Goal: Information Seeking & Learning: Learn about a topic

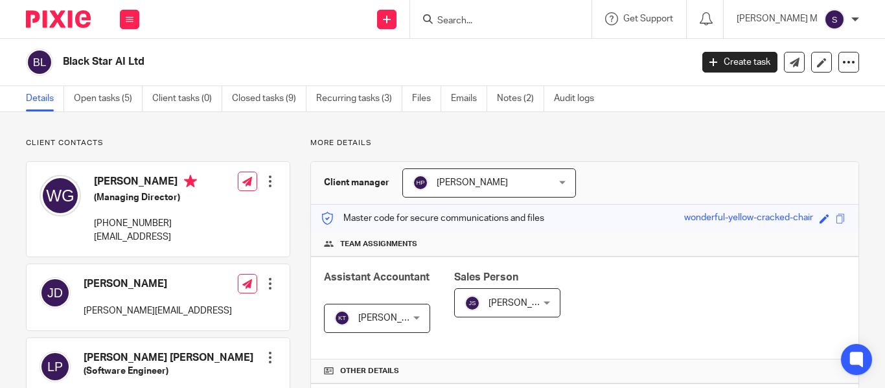
scroll to position [429, 0]
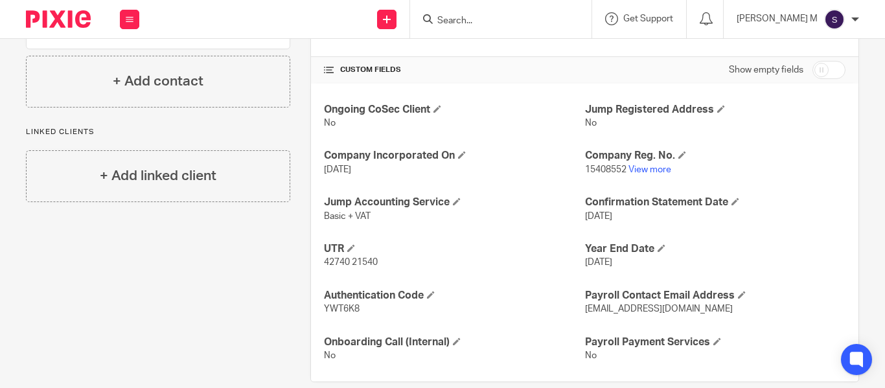
click at [493, 18] on input "Search" at bounding box center [494, 22] width 117 height 12
click at [348, 25] on div "Send new email Create task Add client Get Support Contact Support Help Document…" at bounding box center [518, 19] width 732 height 38
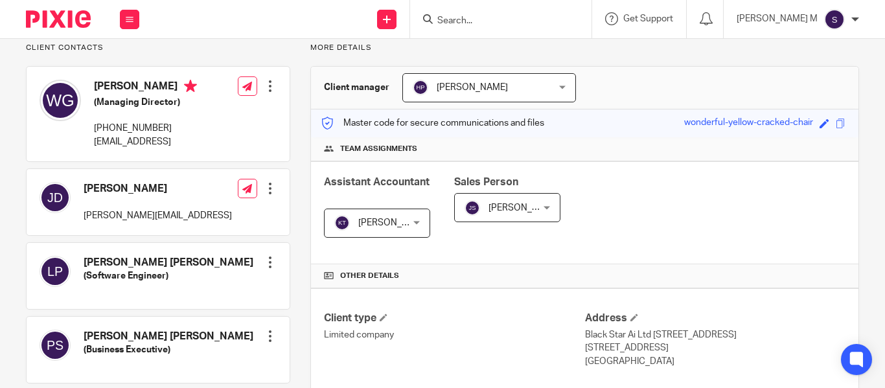
scroll to position [0, 0]
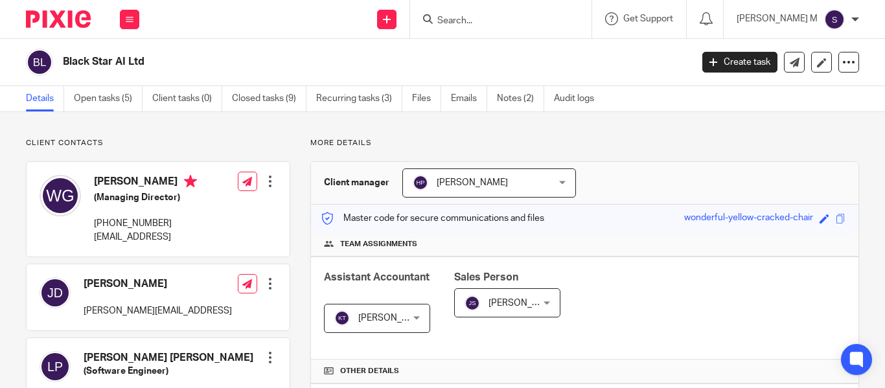
click at [514, 23] on input "Search" at bounding box center [494, 22] width 117 height 12
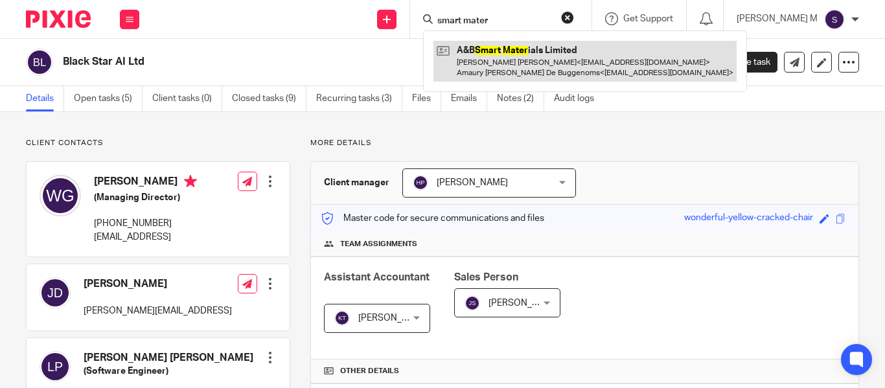
type input "smart mater"
click at [545, 65] on link at bounding box center [584, 61] width 303 height 40
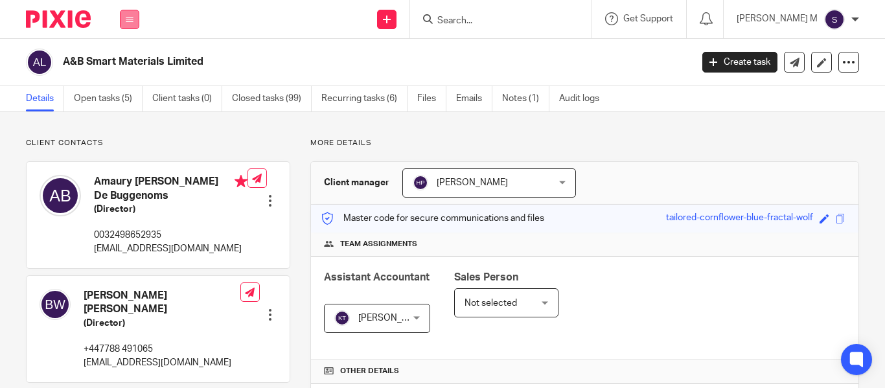
click at [128, 18] on icon at bounding box center [130, 20] width 8 height 8
click at [131, 94] on link "Clients" at bounding box center [127, 98] width 30 height 9
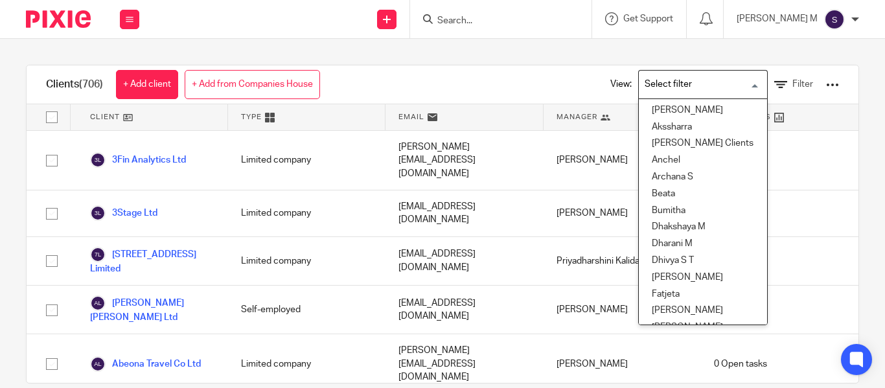
click at [701, 75] on input "Search for option" at bounding box center [700, 84] width 120 height 23
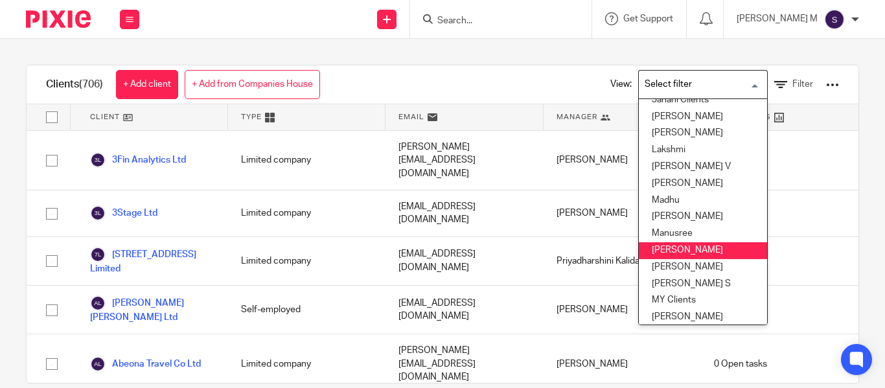
scroll to position [266, 0]
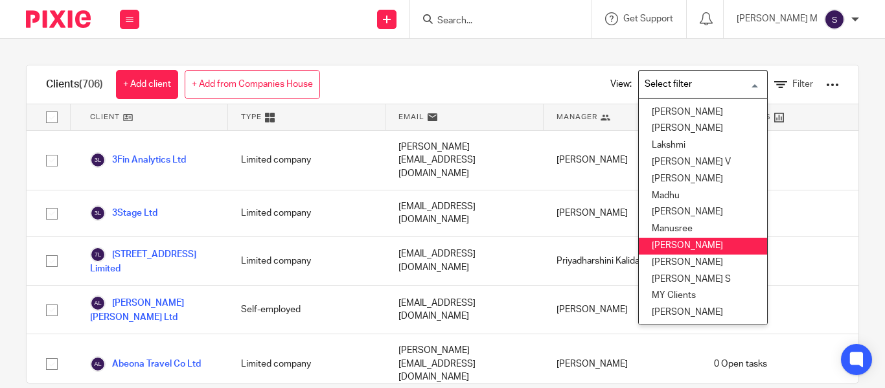
click at [689, 245] on li "Mithun" at bounding box center [703, 246] width 128 height 17
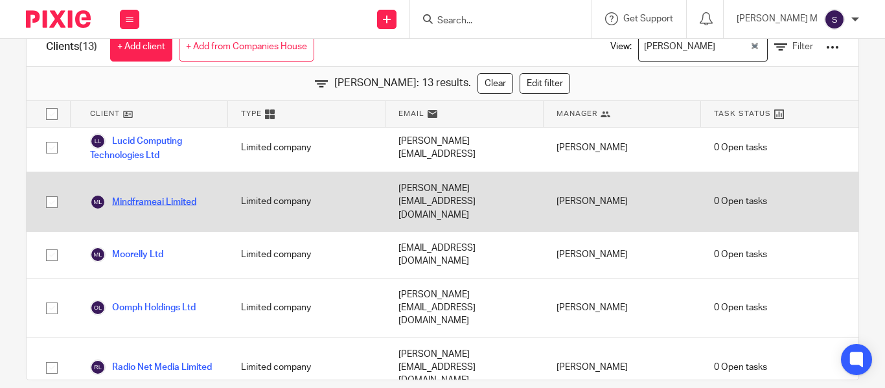
scroll to position [56, 0]
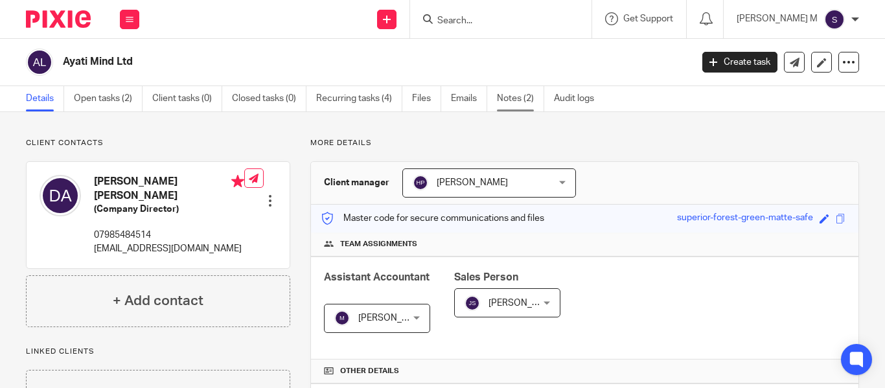
click at [528, 96] on link "Notes (2)" at bounding box center [520, 98] width 47 height 25
click at [508, 95] on link "Notes (3)" at bounding box center [520, 98] width 47 height 25
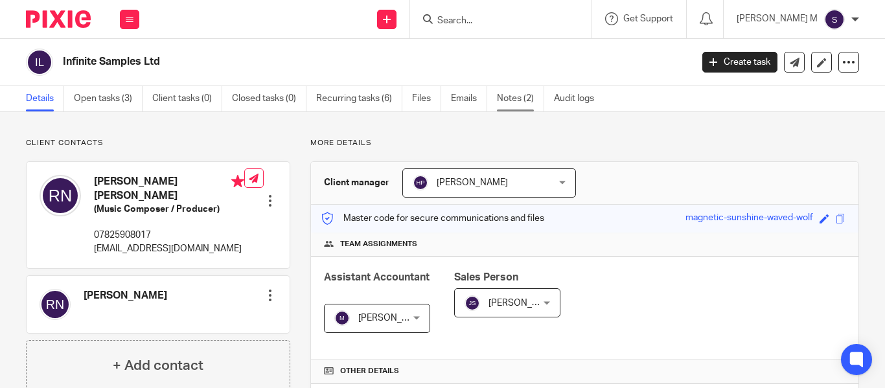
click at [534, 104] on link "Notes (2)" at bounding box center [520, 98] width 47 height 25
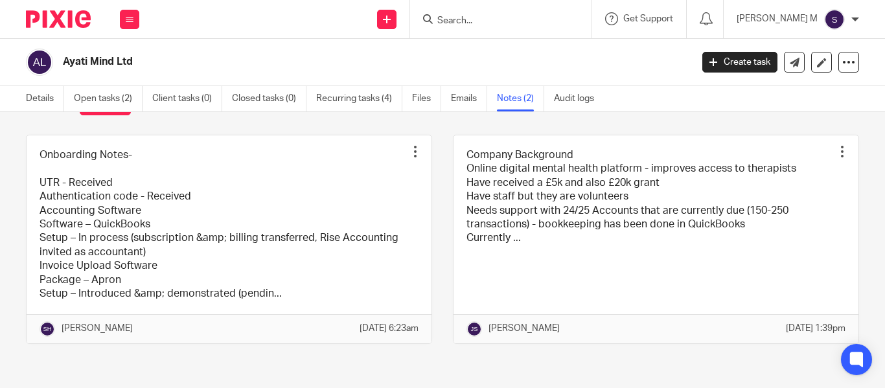
scroll to position [53, 0]
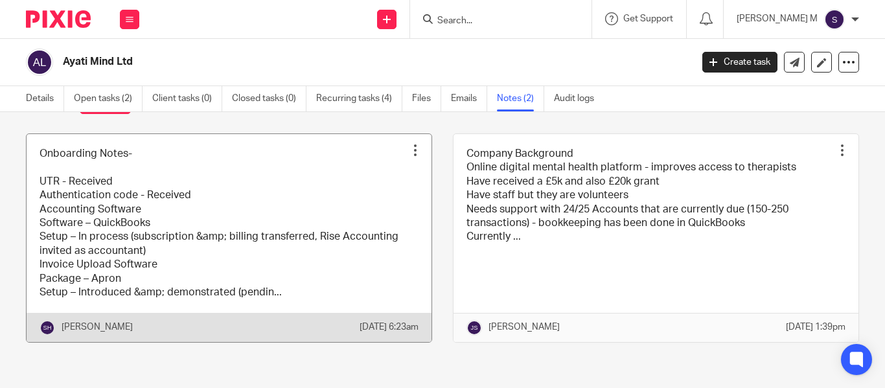
click at [250, 207] on link at bounding box center [229, 238] width 405 height 208
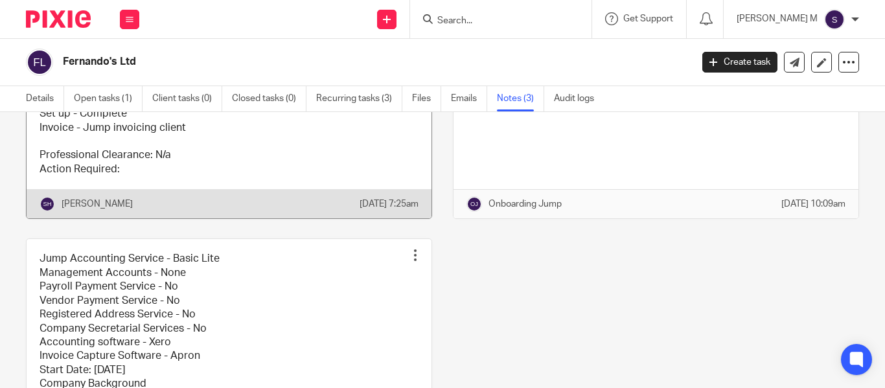
scroll to position [392, 0]
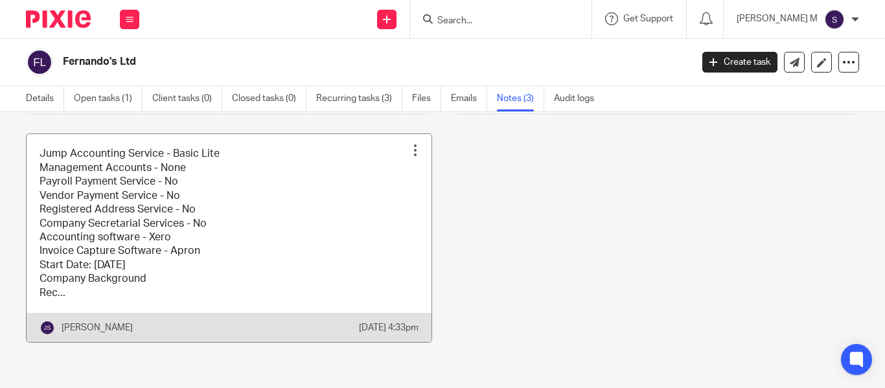
click at [273, 242] on link at bounding box center [229, 238] width 405 height 208
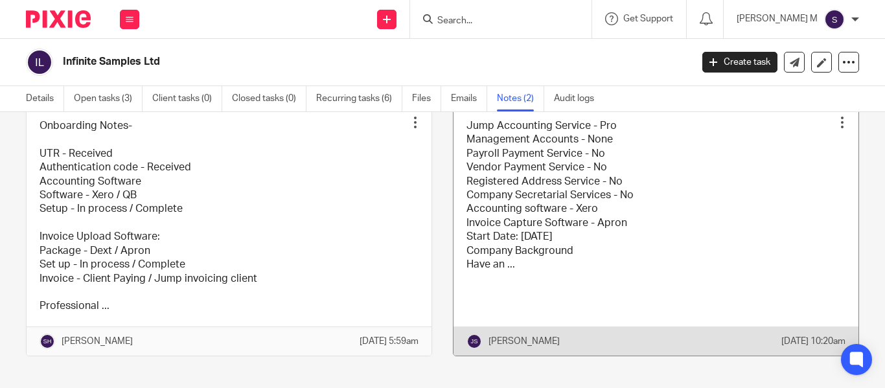
scroll to position [82, 0]
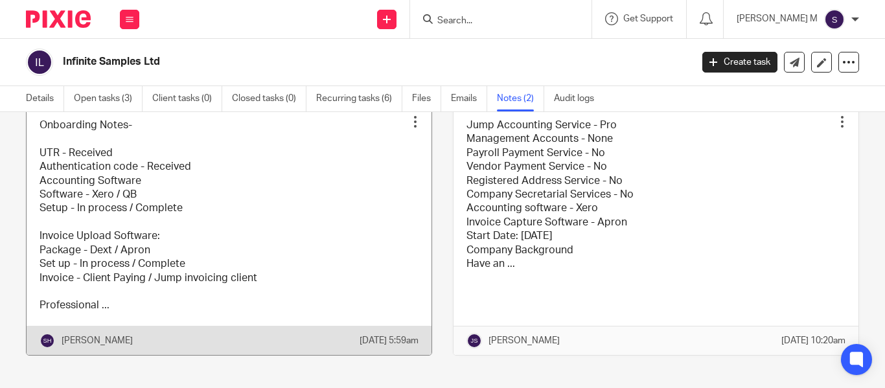
click at [310, 260] on link at bounding box center [229, 230] width 405 height 249
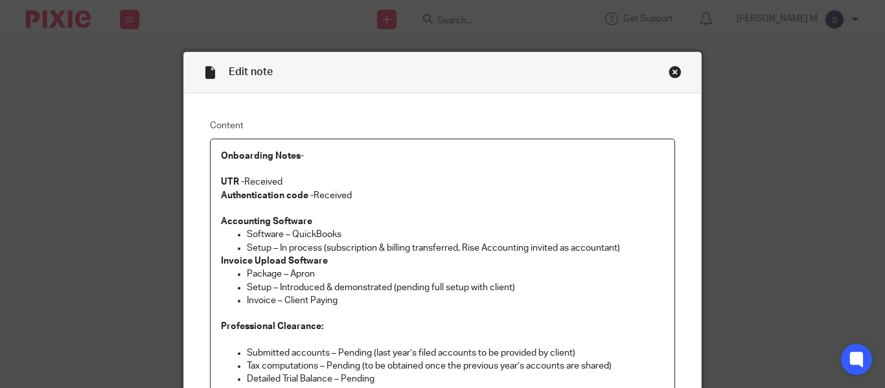
click at [300, 155] on p "Onboarding Notes-" at bounding box center [442, 156] width 443 height 13
click at [296, 156] on strong "Onboarding Notes-" at bounding box center [262, 156] width 83 height 9
click at [278, 184] on p "UTR - Received" at bounding box center [442, 181] width 443 height 13
click at [346, 194] on p "Authentication code - Received" at bounding box center [442, 195] width 443 height 13
click at [304, 221] on strong "Accounting Software" at bounding box center [266, 221] width 91 height 9
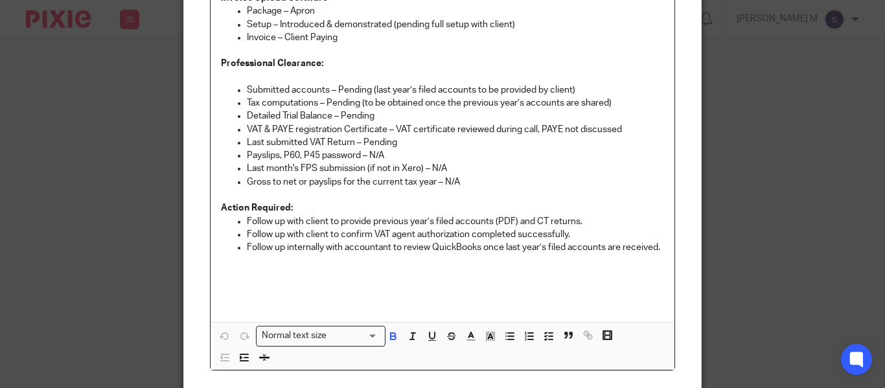
scroll to position [264, 0]
click at [304, 221] on p "Follow up with client to provide previous year’s filed accounts (PDF) and CT re…" at bounding box center [455, 220] width 417 height 13
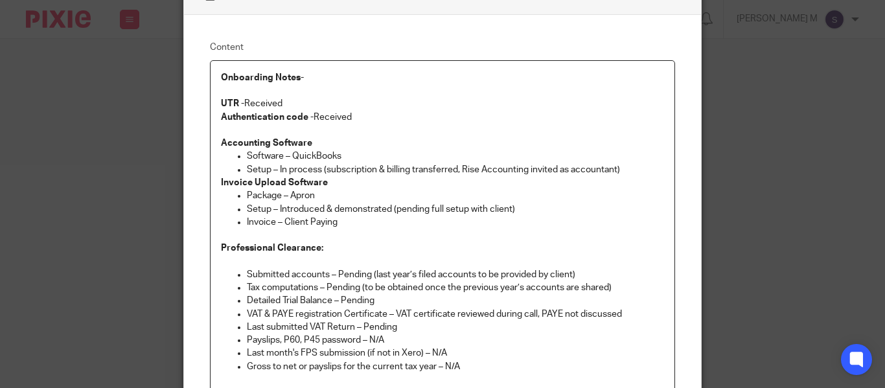
scroll to position [78, 0]
click at [311, 154] on p "Software – QuickBooks" at bounding box center [455, 156] width 417 height 13
click at [319, 174] on p "Setup – In process (subscription & billing transferred, Rise Accounting invited…" at bounding box center [455, 170] width 417 height 13
click at [329, 170] on p "Setup – In process (subscription & billing transferred, Rise Accounting invited…" at bounding box center [455, 170] width 417 height 13
click at [325, 170] on p "Setup – In process (subscription & billing transferred, Rise Accounting invited…" at bounding box center [455, 170] width 417 height 13
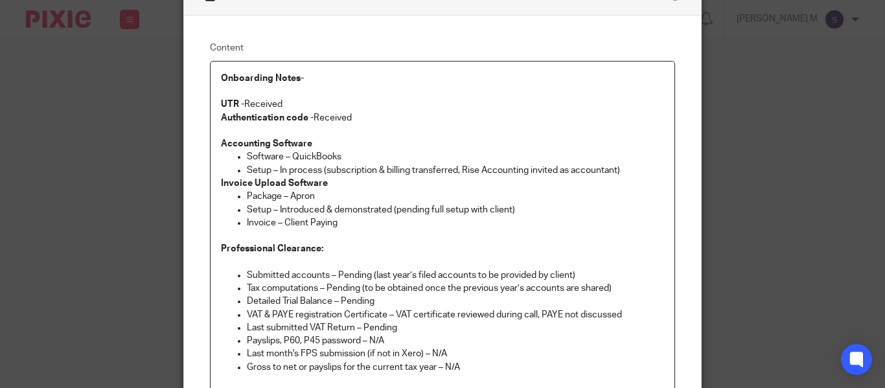
click at [306, 171] on p "Setup – In process (subscription & billing transferred, Rise Accounting invited…" at bounding box center [455, 170] width 417 height 13
click at [310, 155] on p "Software – QuickBooks" at bounding box center [455, 156] width 417 height 13
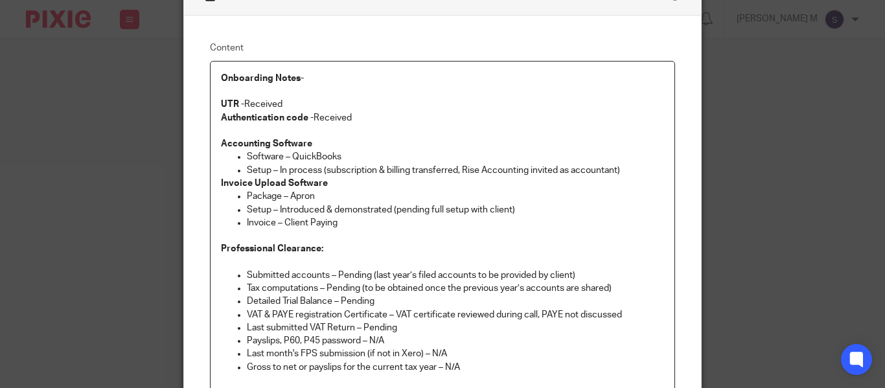
click at [311, 170] on p "Setup – In process (subscription & billing transferred, Rise Accounting invited…" at bounding box center [455, 170] width 417 height 13
click at [319, 153] on p "Software – QuickBooks" at bounding box center [455, 156] width 417 height 13
click at [333, 164] on p "Setup – In process (subscription & billing transferred, Rise Accounting invited…" at bounding box center [455, 170] width 417 height 13
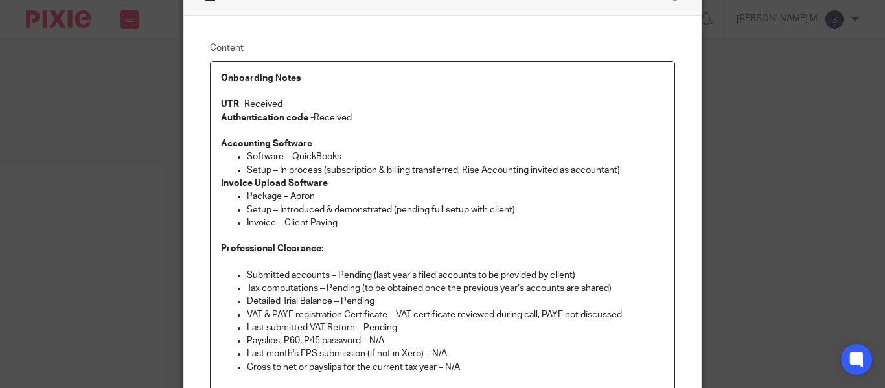
click at [333, 164] on p "Setup – In process (subscription & billing transferred, Rise Accounting invited…" at bounding box center [455, 170] width 417 height 13
click at [324, 157] on p "Software – QuickBooks" at bounding box center [455, 156] width 417 height 13
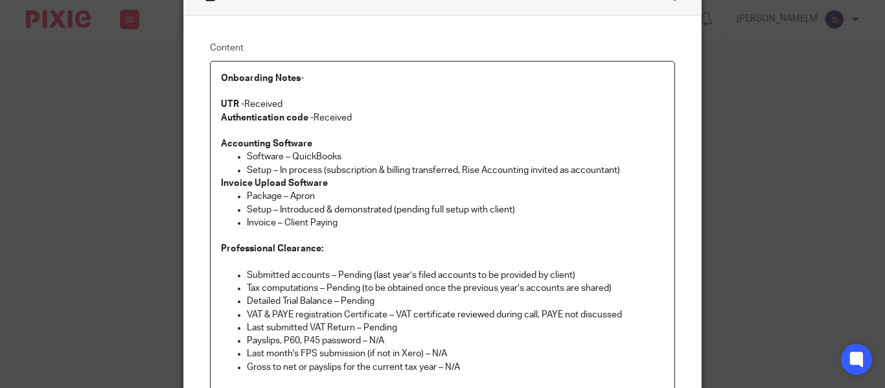
click at [321, 165] on p "Setup – In process (subscription & billing transferred, Rise Accounting invited…" at bounding box center [455, 170] width 417 height 13
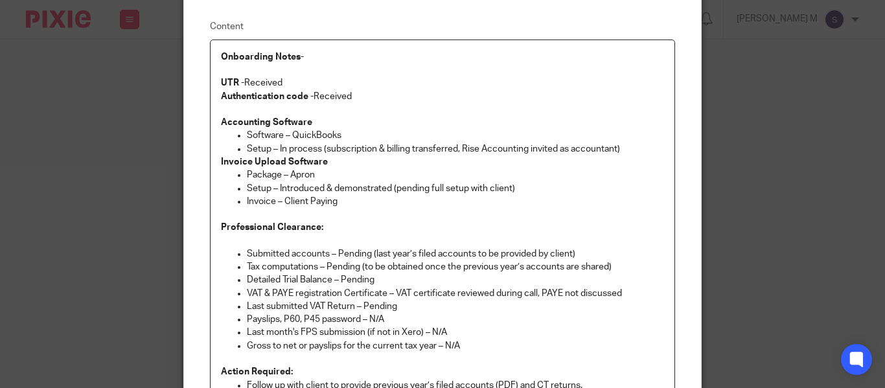
scroll to position [100, 0]
click at [306, 204] on p "Invoice – Client Paying" at bounding box center [455, 200] width 417 height 13
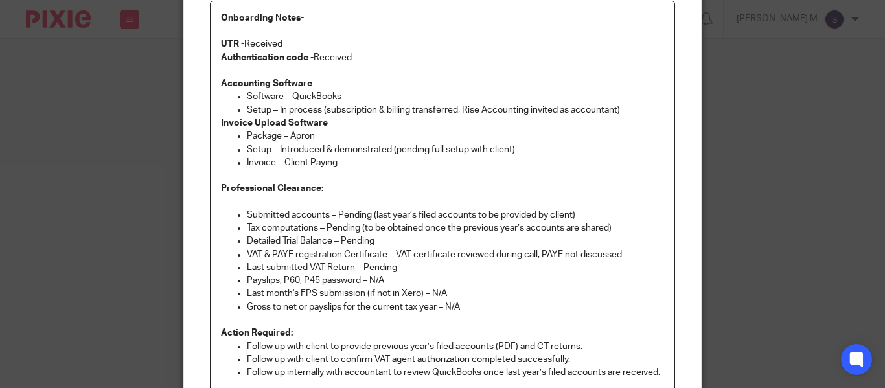
scroll to position [140, 0]
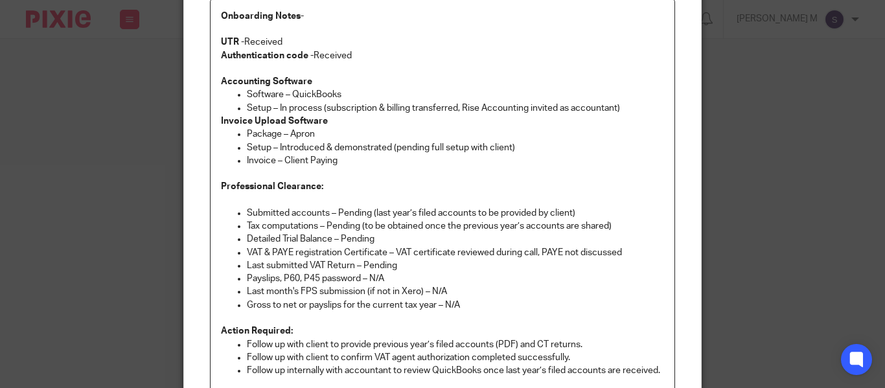
click at [406, 222] on p "Tax computations – Pending (to be obtained once the previous year’s accounts ar…" at bounding box center [455, 226] width 417 height 13
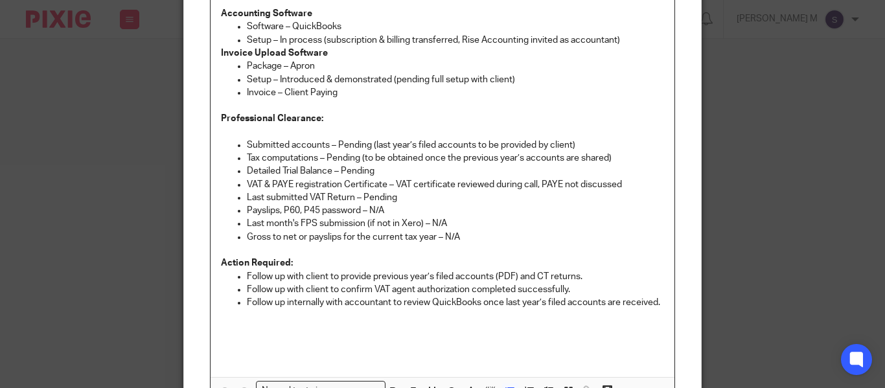
scroll to position [209, 0]
click at [374, 276] on p "Follow up with client to provide previous year’s filed accounts (PDF) and CT re…" at bounding box center [455, 275] width 417 height 13
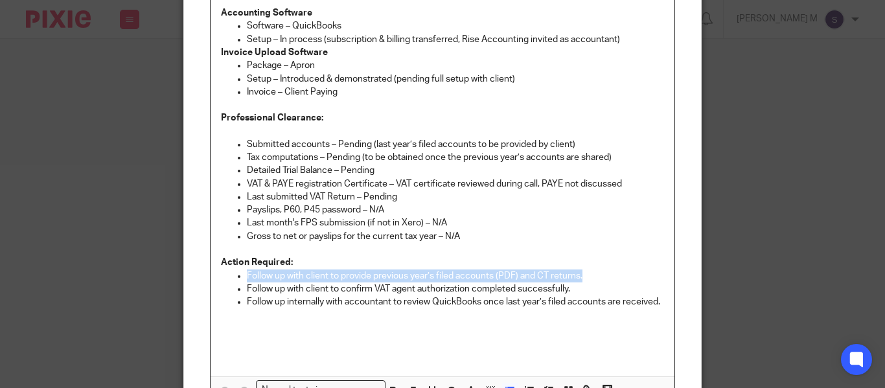
click at [374, 276] on p "Follow up with client to provide previous year’s filed accounts (PDF) and CT re…" at bounding box center [455, 275] width 417 height 13
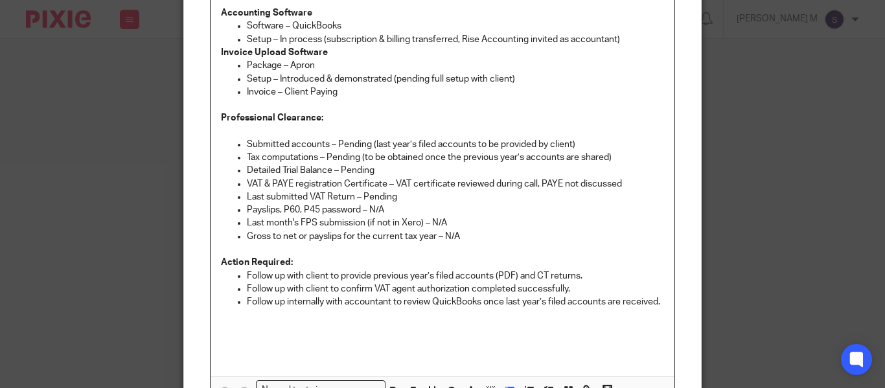
click at [383, 293] on p "Follow up with client to confirm VAT agent authorization completed successfully." at bounding box center [455, 288] width 417 height 13
click at [385, 288] on p "Follow up with client to confirm VAT agent authorization completed successfully." at bounding box center [455, 288] width 417 height 13
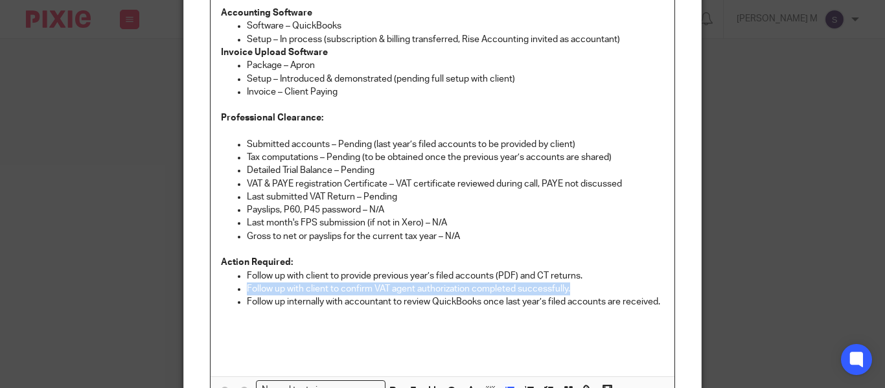
click at [385, 288] on p "Follow up with client to confirm VAT agent authorization completed successfully." at bounding box center [455, 288] width 417 height 13
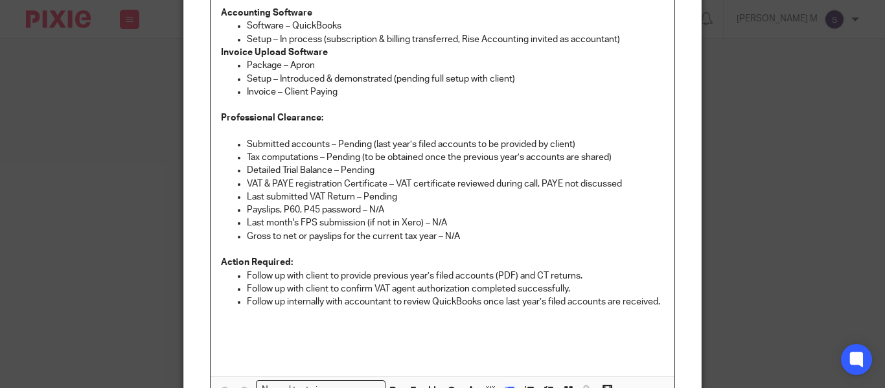
scroll to position [0, 0]
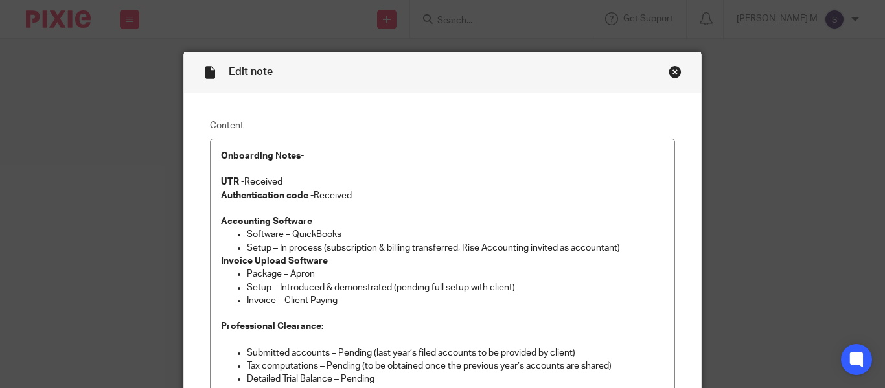
click at [670, 74] on div "Close this dialog window" at bounding box center [674, 71] width 13 height 13
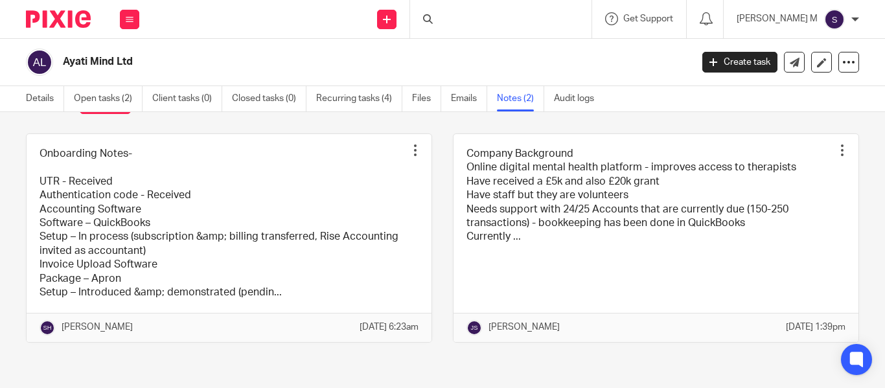
scroll to position [65, 0]
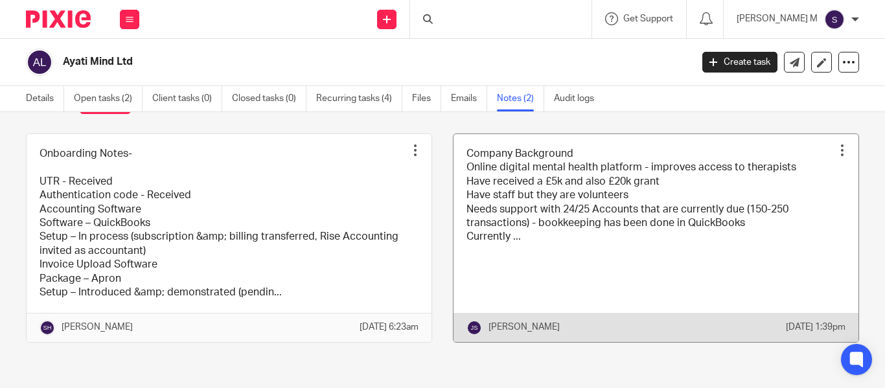
click at [512, 225] on link at bounding box center [655, 238] width 405 height 208
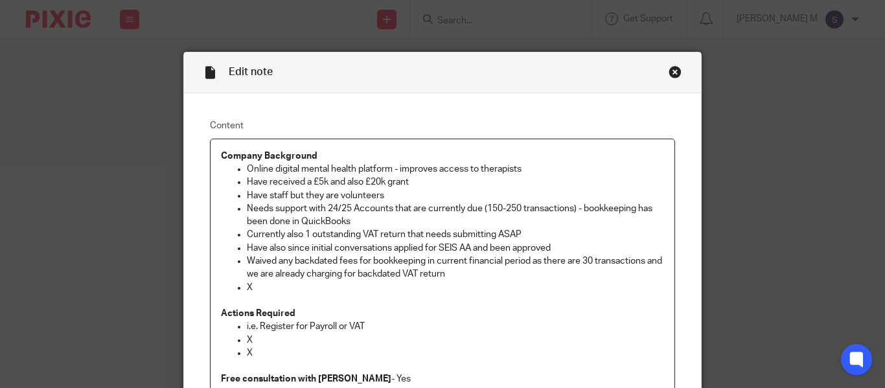
click at [374, 194] on p "Have staff but they are volunteers" at bounding box center [455, 195] width 417 height 13
click at [376, 208] on p "Needs support with 24/25 Accounts that are currently due (150-250 transactions)…" at bounding box center [455, 215] width 417 height 27
click at [379, 210] on p "Needs support with 24/25 Accounts that are currently due (150-250 transactions)…" at bounding box center [455, 215] width 417 height 27
click at [374, 208] on p "Needs support with 24/25 Accounts that are currently due (150-250 transactions)…" at bounding box center [455, 215] width 417 height 27
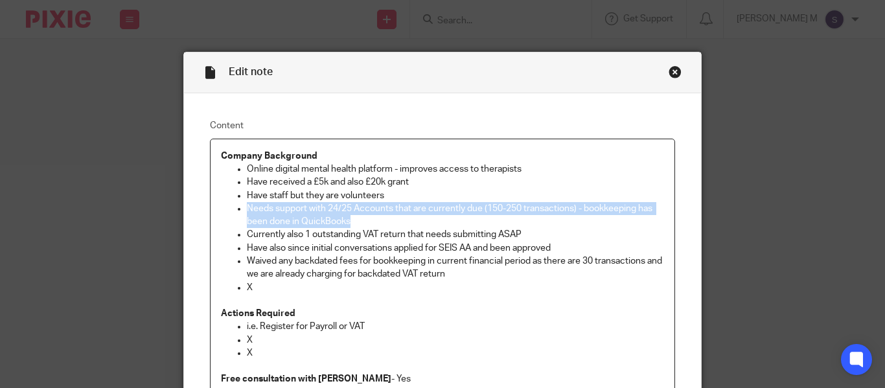
click at [374, 208] on p "Needs support with 24/25 Accounts that are currently due (150-250 transactions)…" at bounding box center [455, 215] width 417 height 27
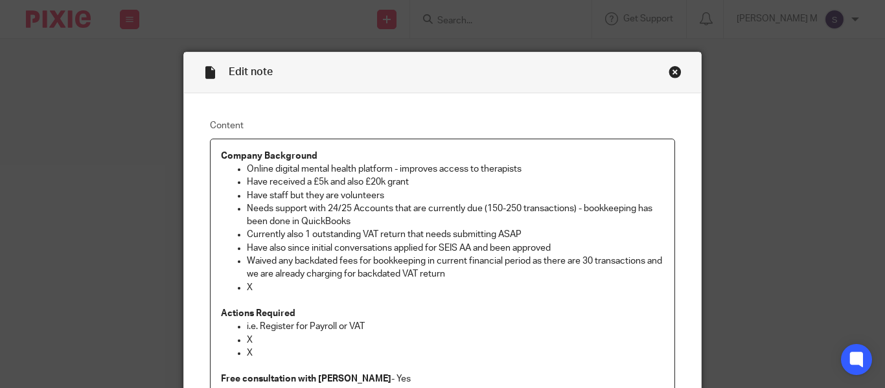
click at [374, 208] on p "Needs support with 24/25 Accounts that are currently due (150-250 transactions)…" at bounding box center [455, 215] width 417 height 27
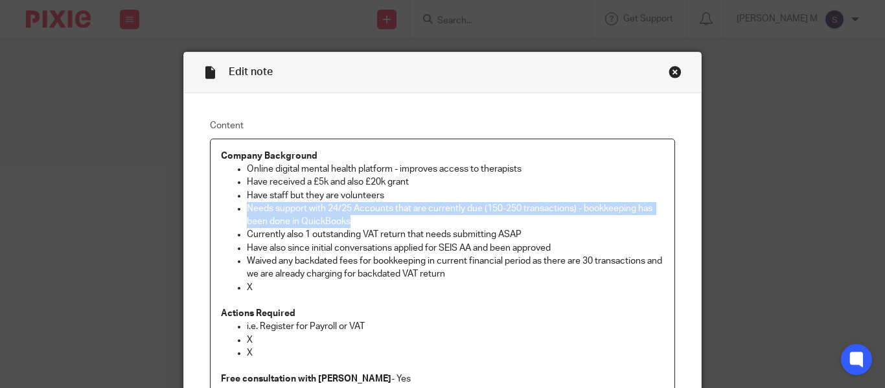
click at [374, 208] on p "Needs support with 24/25 Accounts that are currently due (150-250 transactions)…" at bounding box center [455, 215] width 417 height 27
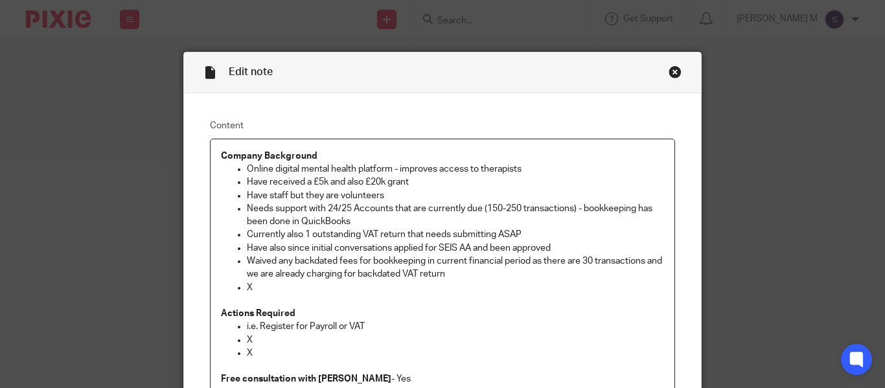
click at [374, 208] on p "Needs support with 24/25 Accounts that are currently due (150-250 transactions)…" at bounding box center [455, 215] width 417 height 27
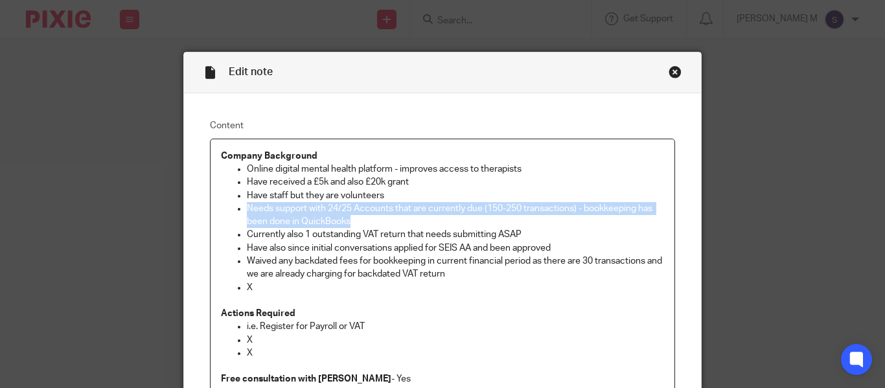
click at [374, 208] on p "Needs support with 24/25 Accounts that are currently due (150-250 transactions)…" at bounding box center [455, 215] width 417 height 27
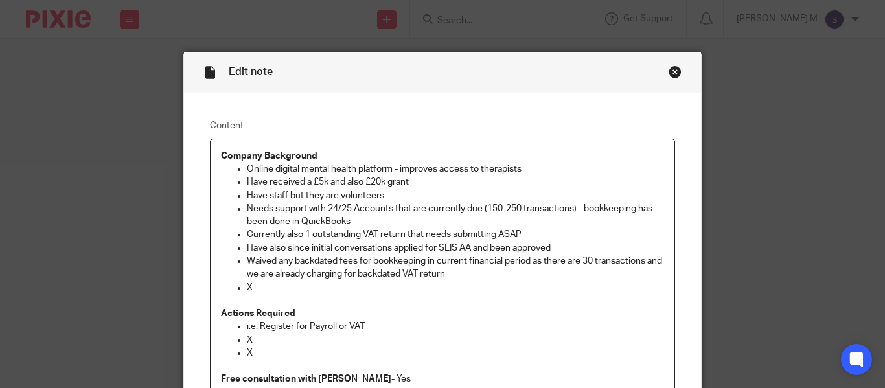
click at [374, 208] on p "Needs support with 24/25 Accounts that are currently due (150-250 transactions)…" at bounding box center [455, 215] width 417 height 27
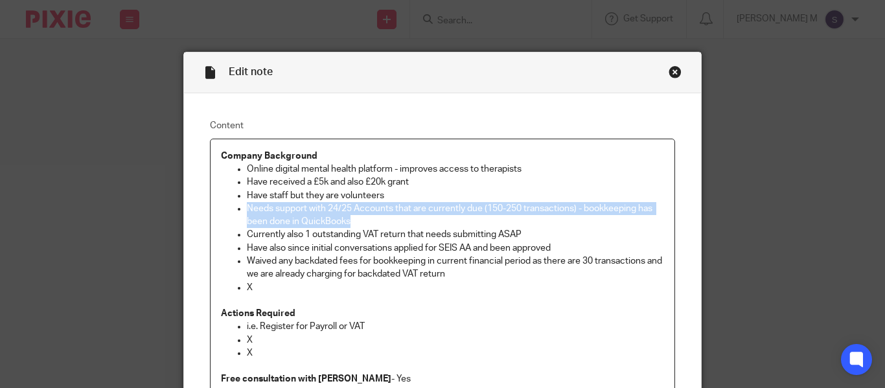
click at [374, 208] on p "Needs support with 24/25 Accounts that are currently due (150-250 transactions)…" at bounding box center [455, 215] width 417 height 27
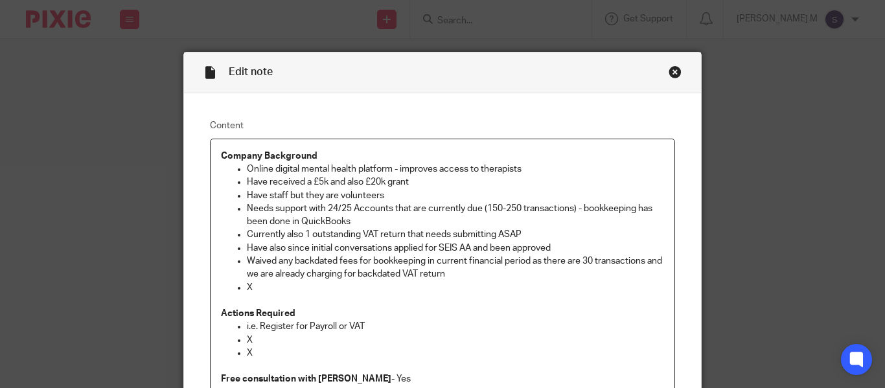
click at [374, 208] on p "Needs support with 24/25 Accounts that are currently due (150-250 transactions)…" at bounding box center [455, 215] width 417 height 27
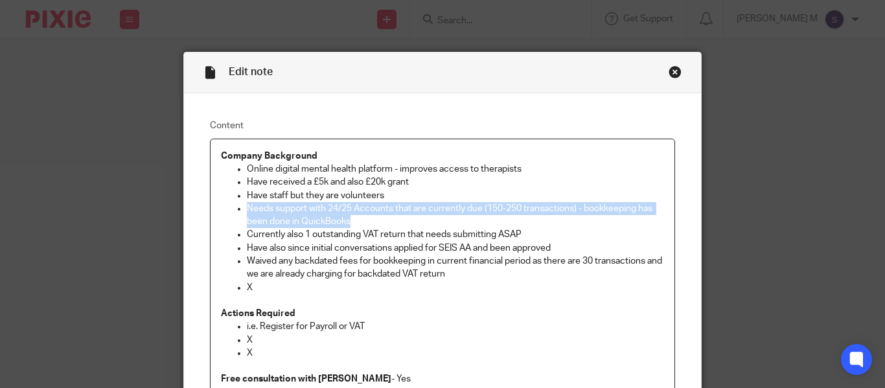
click at [374, 208] on p "Needs support with 24/25 Accounts that are currently due (150-250 transactions)…" at bounding box center [455, 215] width 417 height 27
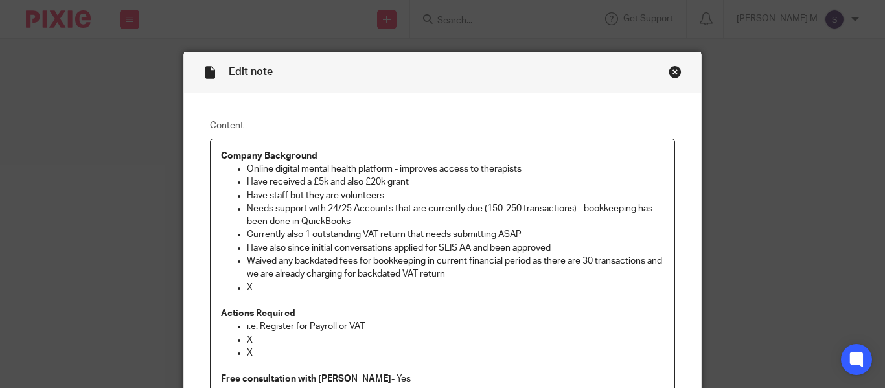
click at [374, 208] on p "Needs support with 24/25 Accounts that are currently due (150-250 transactions)…" at bounding box center [455, 215] width 417 height 27
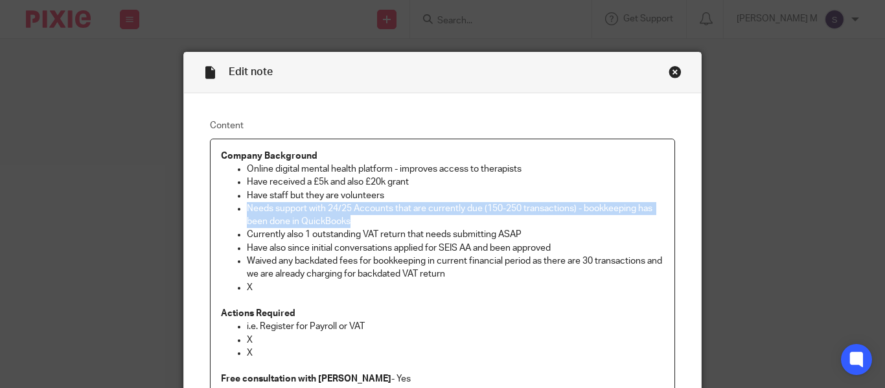
click at [374, 208] on p "Needs support with 24/25 Accounts that are currently due (150-250 transactions)…" at bounding box center [455, 215] width 417 height 27
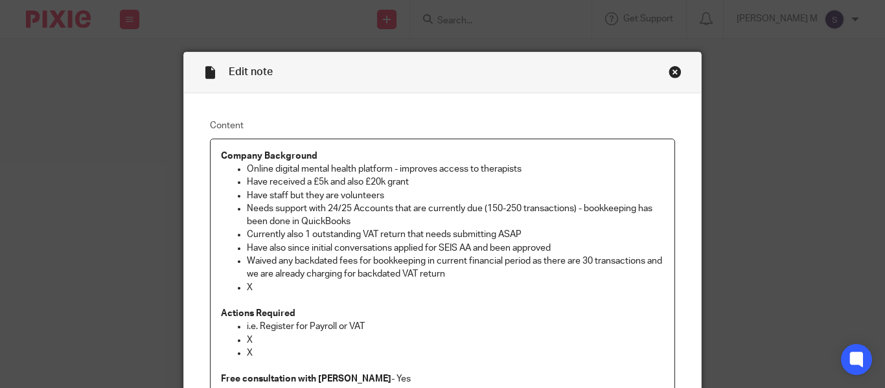
click at [374, 208] on p "Needs support with 24/25 Accounts that are currently due (150-250 transactions)…" at bounding box center [455, 215] width 417 height 27
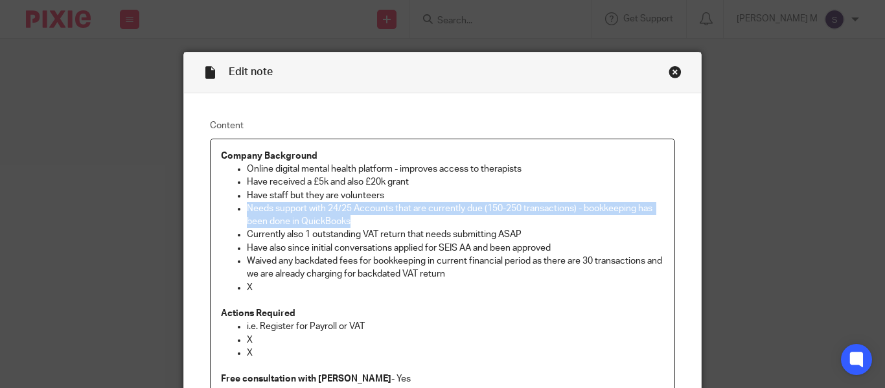
click at [374, 208] on p "Needs support with 24/25 Accounts that are currently due (150-250 transactions)…" at bounding box center [455, 215] width 417 height 27
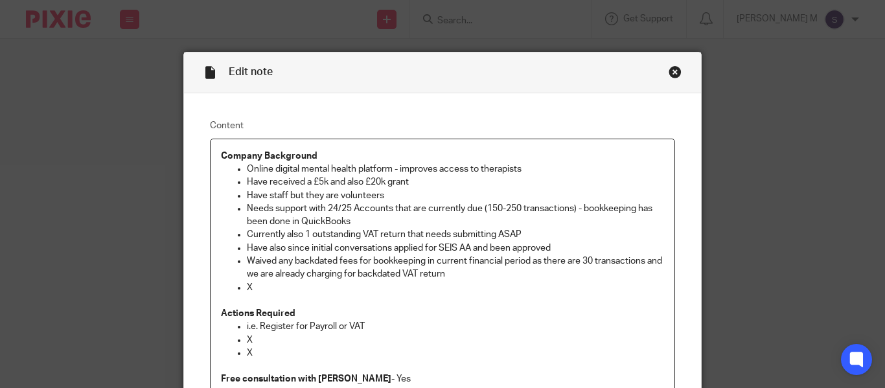
click at [374, 208] on p "Needs support with 24/25 Accounts that are currently due (150-250 transactions)…" at bounding box center [455, 215] width 417 height 27
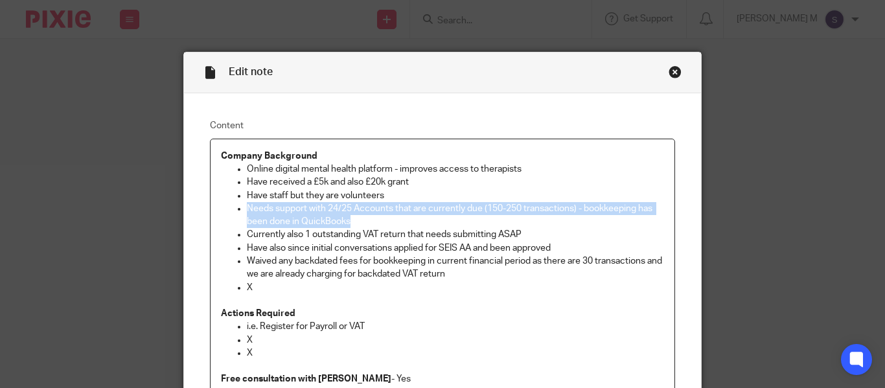
click at [374, 208] on p "Needs support with 24/25 Accounts that are currently due (150-250 transactions)…" at bounding box center [455, 215] width 417 height 27
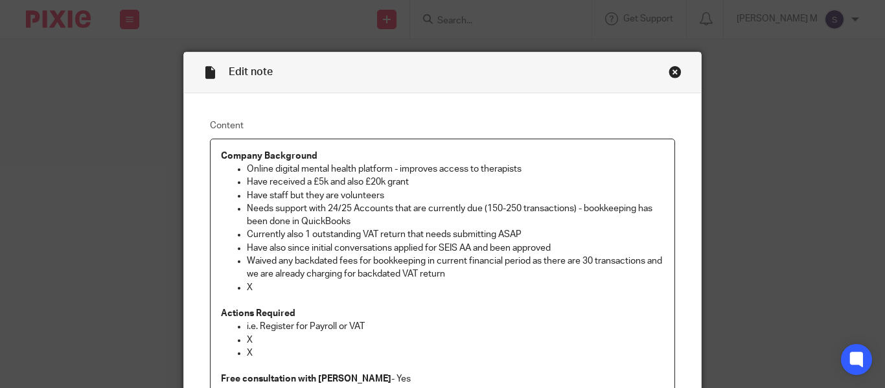
click at [365, 207] on p "Needs support with 24/25 Accounts that are currently due (150-250 transactions)…" at bounding box center [455, 215] width 417 height 27
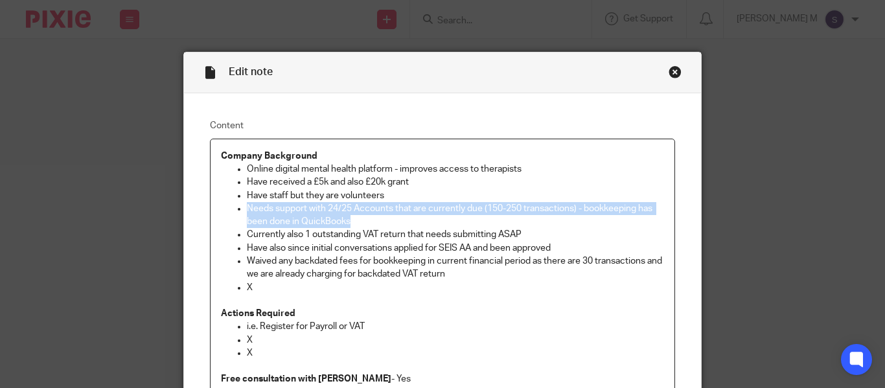
click at [365, 207] on p "Needs support with 24/25 Accounts that are currently due (150-250 transactions)…" at bounding box center [455, 215] width 417 height 27
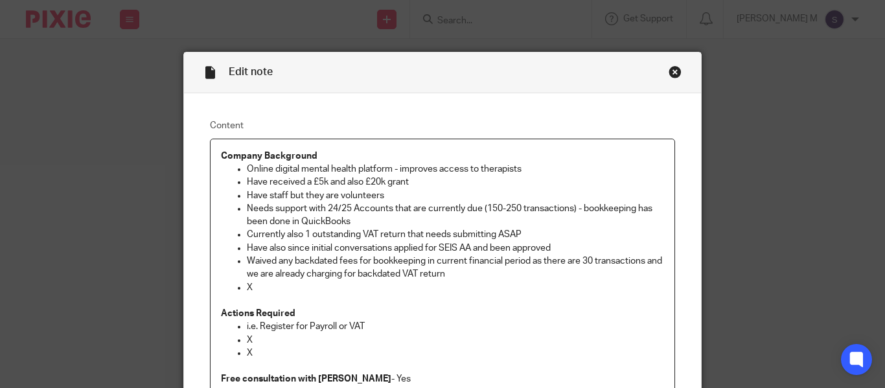
click at [342, 234] on p "Currently also 1 outstanding VAT return that needs submitting ASAP" at bounding box center [455, 234] width 417 height 13
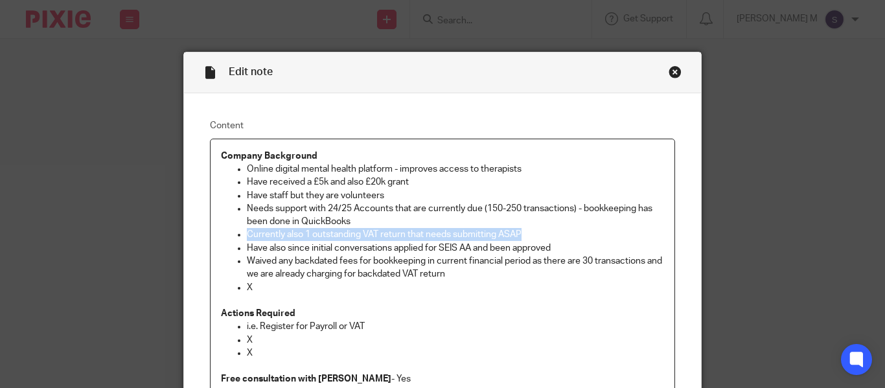
click at [342, 234] on p "Currently also 1 outstanding VAT return that needs submitting ASAP" at bounding box center [455, 234] width 417 height 13
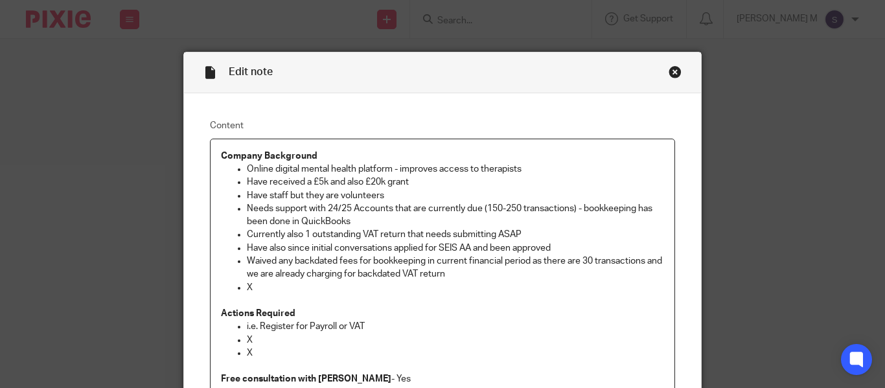
click at [336, 260] on p "Waived any backdated fees for bookkeeping in current financial period as there …" at bounding box center [455, 267] width 417 height 27
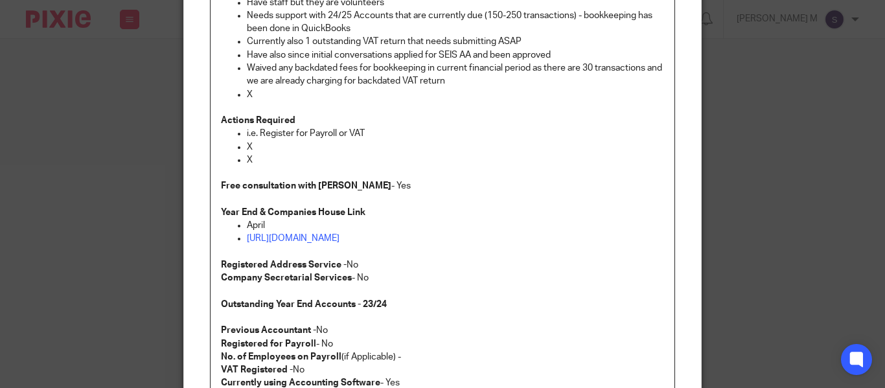
scroll to position [194, 0]
click at [335, 238] on link "https://find-and-update.company-information.service.gov.uk/company/14050335" at bounding box center [293, 237] width 93 height 9
click at [339, 239] on link "https://find-and-update.company-information.service.gov.uk/company/14050335" at bounding box center [293, 237] width 93 height 9
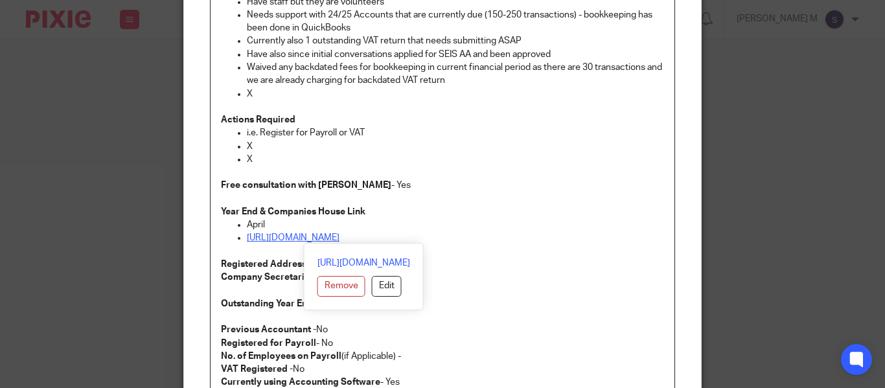
click at [339, 239] on link "https://find-and-update.company-information.service.gov.uk/company/14050335" at bounding box center [293, 237] width 93 height 9
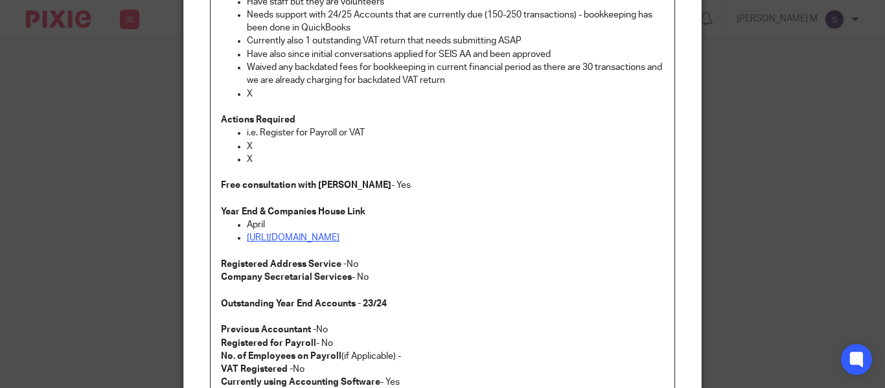
click at [339, 239] on link "https://find-and-update.company-information.service.gov.uk/company/14050335" at bounding box center [293, 237] width 93 height 9
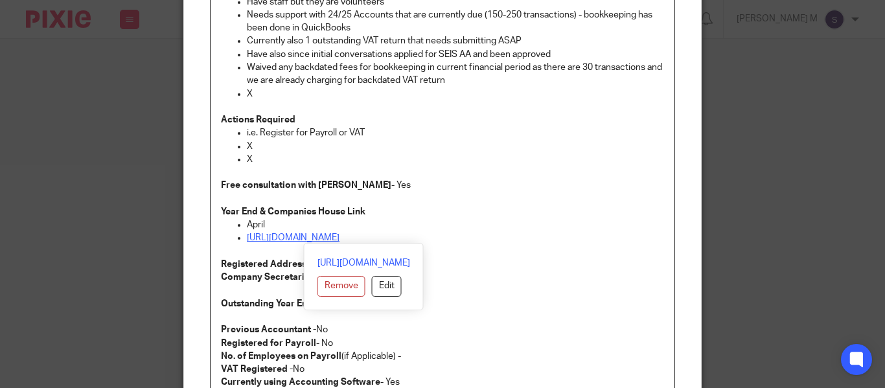
click at [339, 239] on link "https://find-and-update.company-information.service.gov.uk/company/14050335" at bounding box center [293, 237] width 93 height 9
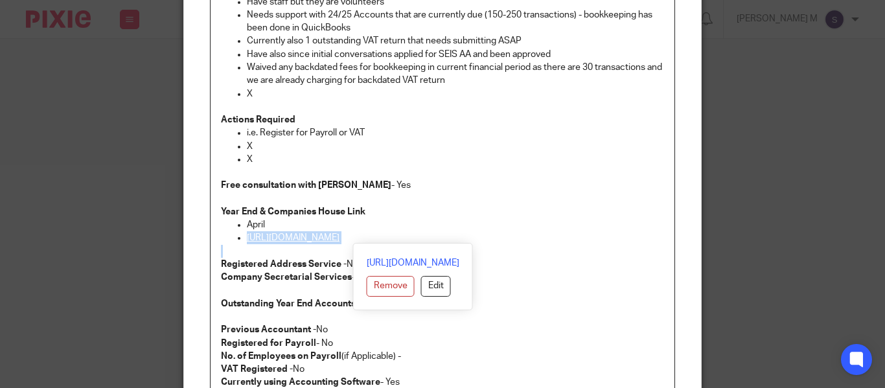
click at [339, 239] on link "https://find-and-update.company-information.service.gov.uk/company/14050335" at bounding box center [293, 237] width 93 height 9
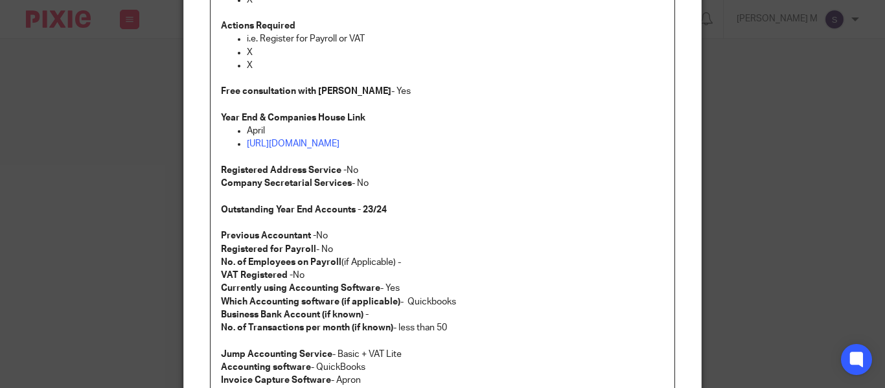
scroll to position [289, 0]
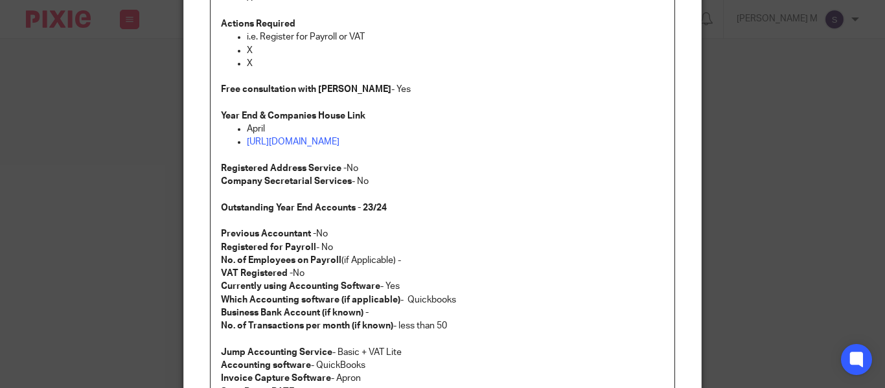
click at [361, 263] on p "No. of Employees on Payroll (if Applicable) -" at bounding box center [442, 260] width 443 height 13
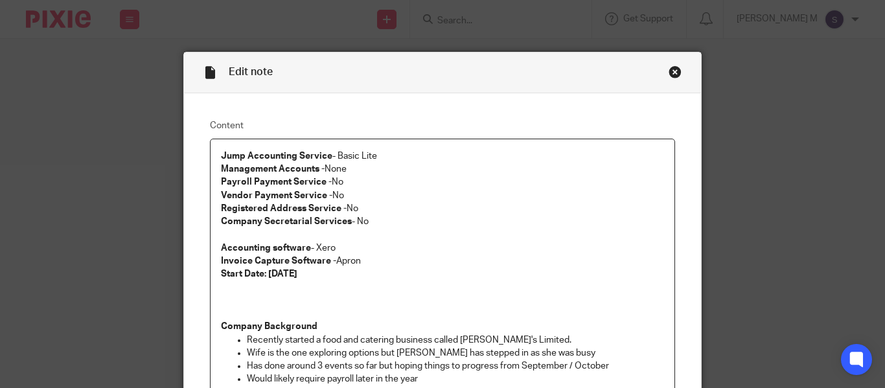
click at [320, 275] on p "Start Date: [DATE]" at bounding box center [442, 273] width 443 height 13
click at [669, 69] on div "Close this dialog window" at bounding box center [674, 71] width 13 height 13
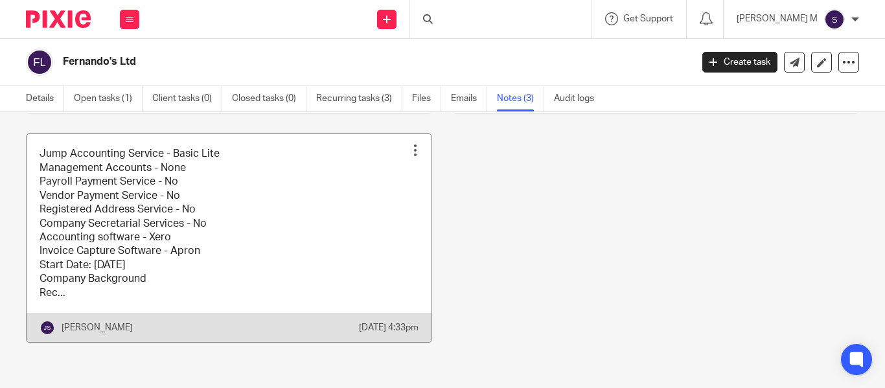
scroll to position [389, 0]
click at [286, 229] on link at bounding box center [229, 238] width 405 height 208
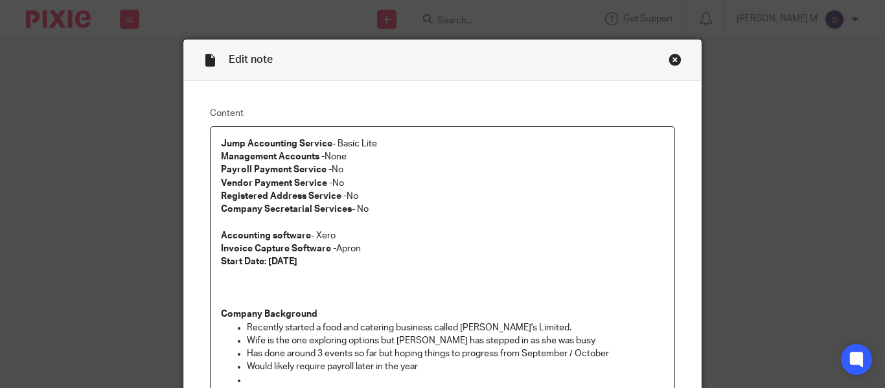
scroll to position [12, 0]
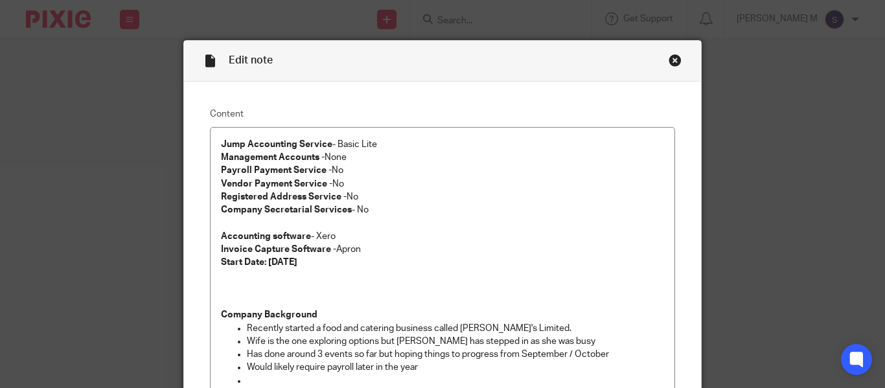
click at [668, 60] on div "Close this dialog window" at bounding box center [674, 60] width 13 height 13
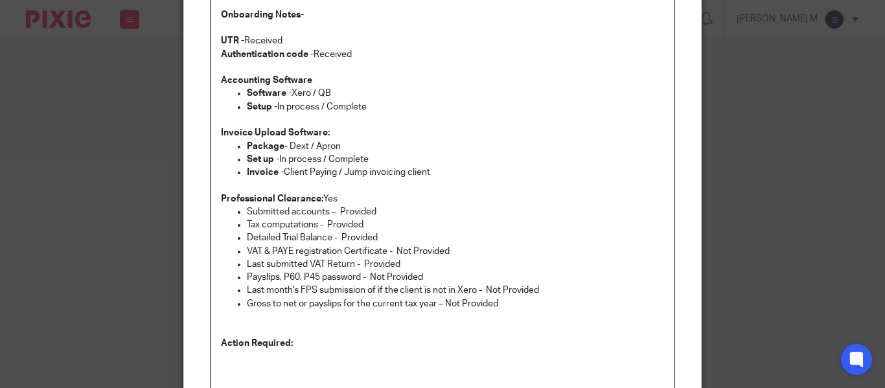
scroll to position [145, 0]
